Goal: Find specific page/section: Find specific page/section

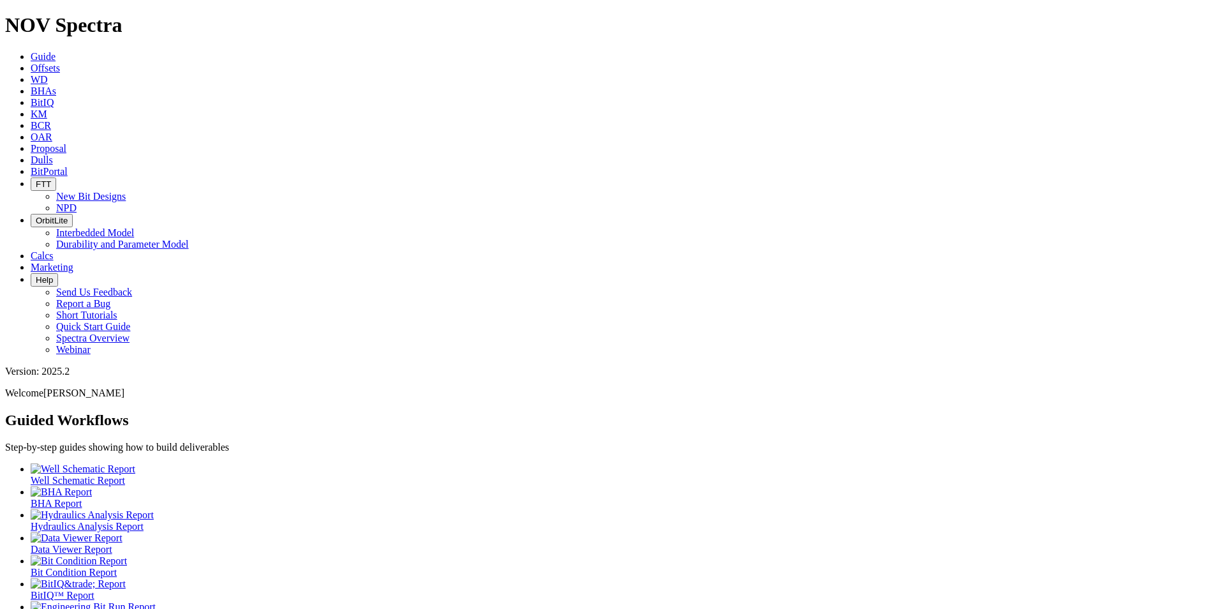
click at [31, 154] on icon at bounding box center [31, 159] width 0 height 11
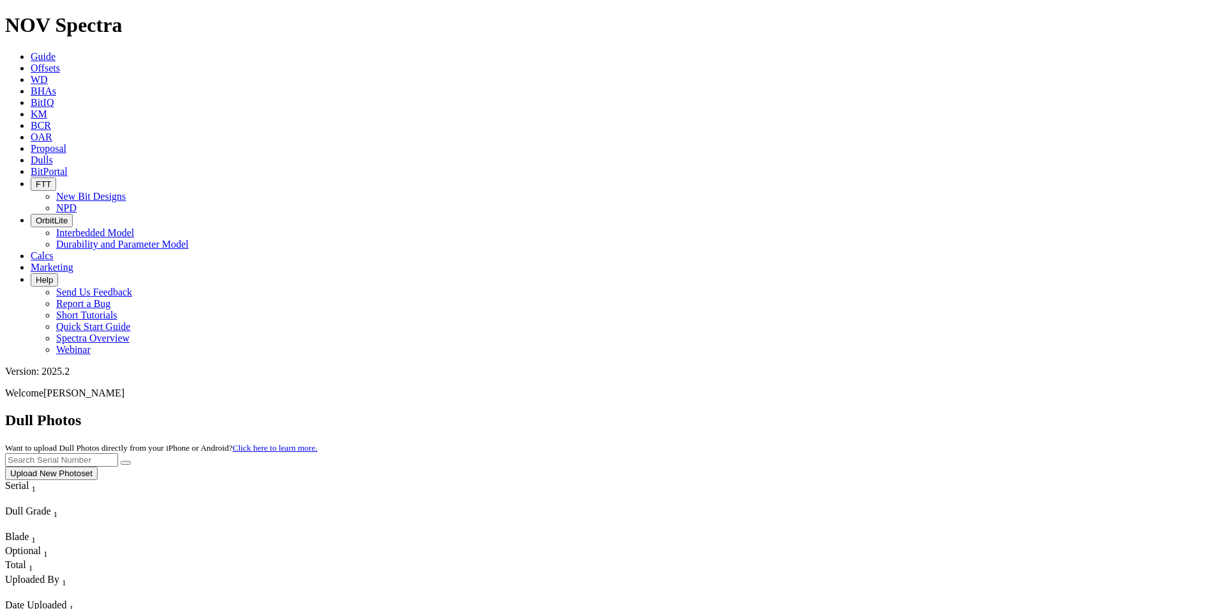
click at [118, 453] on input "text" at bounding box center [61, 459] width 113 height 13
paste input "A319230"
type input "A319230"
click at [126, 463] on icon "submit" at bounding box center [126, 463] width 0 height 0
